Goal: Obtain resource: Download file/media

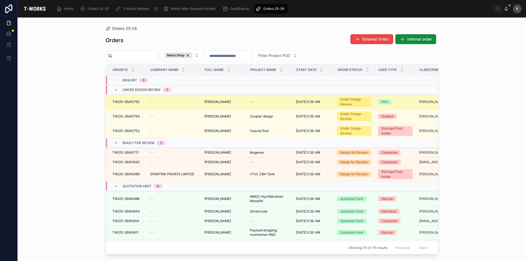
click at [218, 101] on span "[PERSON_NAME]" at bounding box center [217, 102] width 27 height 4
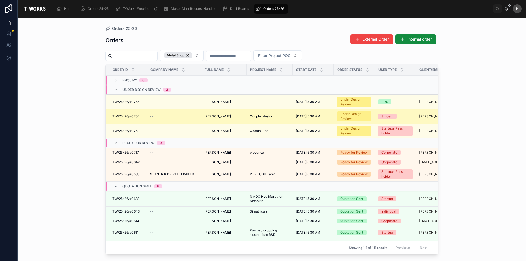
click at [220, 119] on td "[PERSON_NAME] [PERSON_NAME]" at bounding box center [223, 116] width 45 height 15
click at [222, 116] on span "[PERSON_NAME]" at bounding box center [217, 116] width 27 height 4
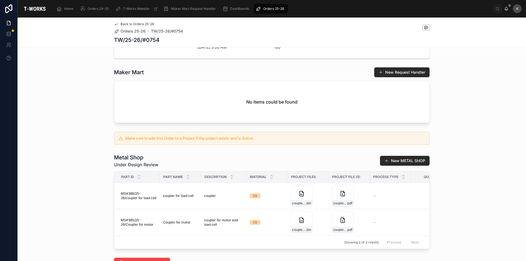
scroll to position [246, 0]
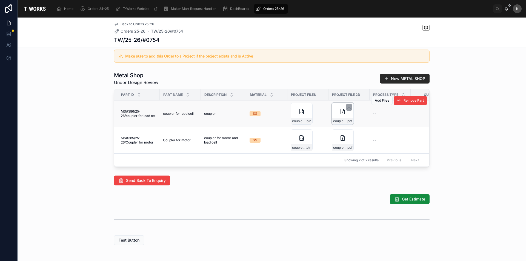
click at [336, 125] on div "coupler_2 .pdf" at bounding box center [343, 114] width 22 height 22
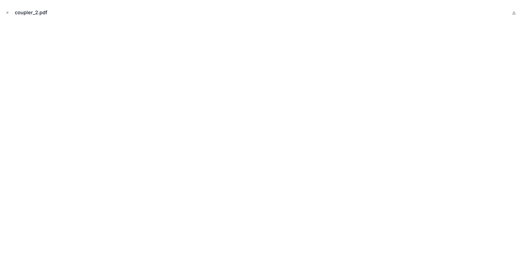
click at [5, 12] on button "Close modal" at bounding box center [7, 13] width 6 height 6
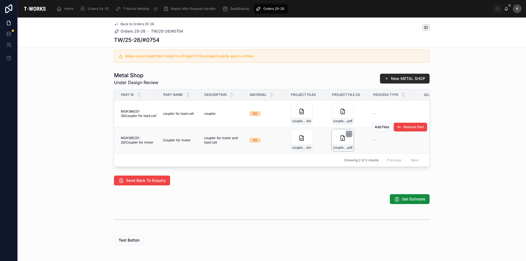
click at [337, 151] on div "coupler_1 .pdf" at bounding box center [343, 140] width 22 height 22
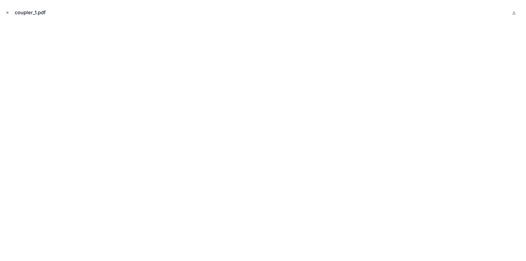
click at [7, 12] on icon "Close modal" at bounding box center [7, 13] width 4 height 4
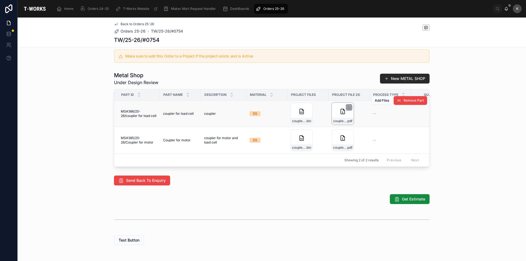
click at [340, 125] on div "coupler_2 .pdf" at bounding box center [343, 114] width 22 height 22
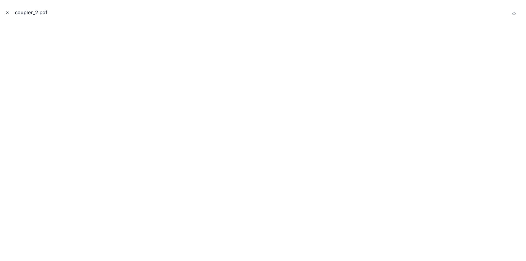
click at [8, 11] on icon "Close modal" at bounding box center [7, 13] width 4 height 4
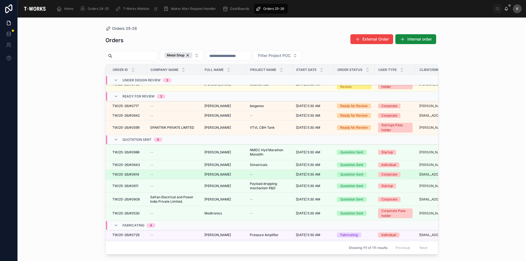
scroll to position [55, 0]
